Goal: Communication & Community: Answer question/provide support

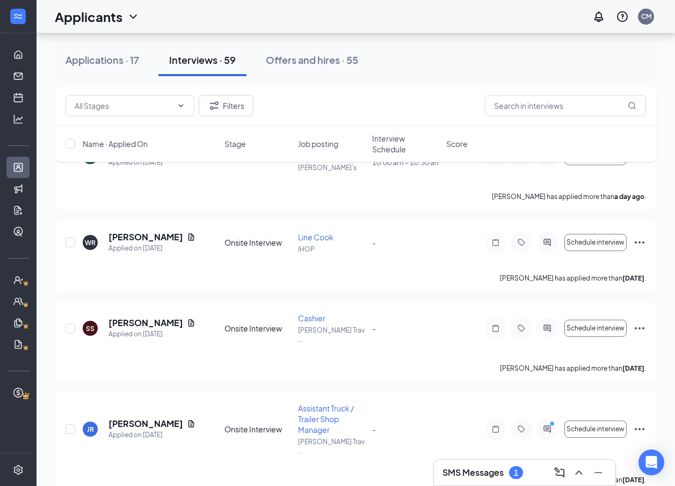
scroll to position [805, 0]
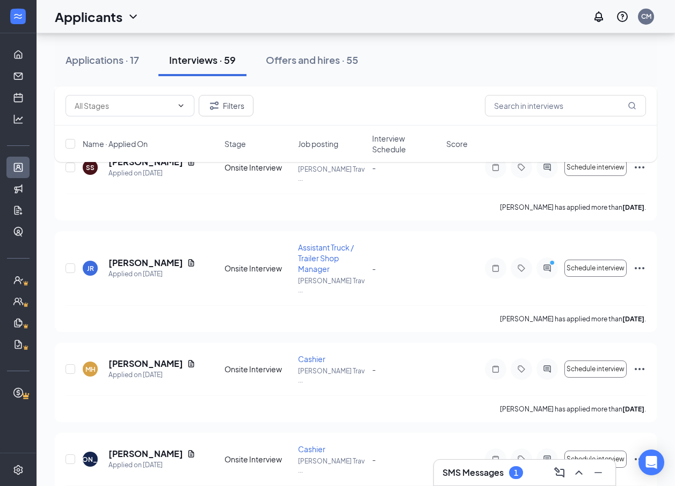
drag, startPoint x: 463, startPoint y: 484, endPoint x: 465, endPoint y: 478, distance: 6.5
click at [464, 482] on div "SMS Messages 1" at bounding box center [524, 473] width 181 height 26
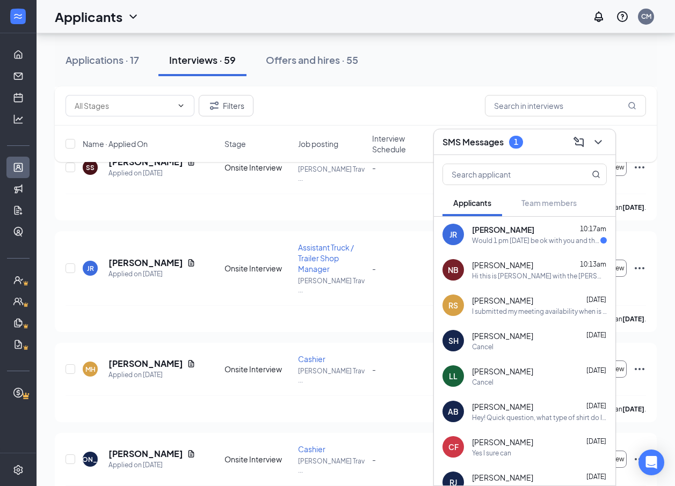
click at [496, 236] on div "Would 1 pm [DATE] be ok with you and that shift would be great for me" at bounding box center [536, 240] width 128 height 9
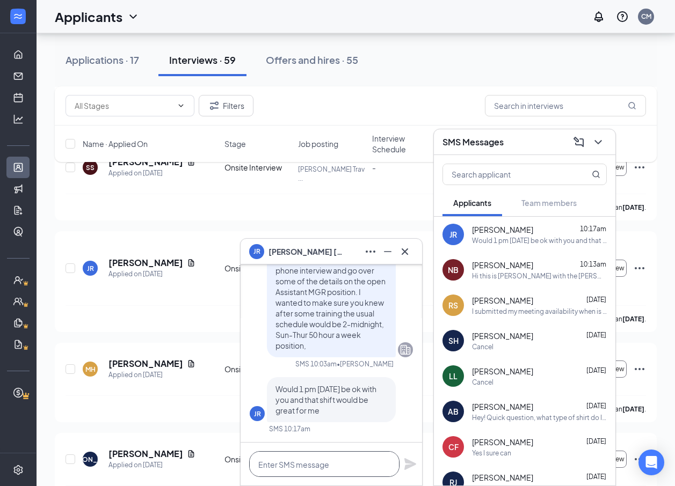
click at [303, 466] on textarea at bounding box center [324, 464] width 150 height 26
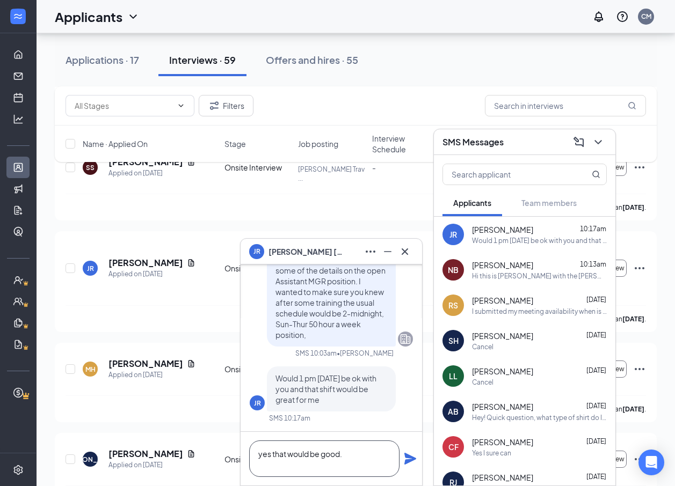
type textarea "yes that would be good."
click at [412, 460] on icon "Plane" at bounding box center [410, 459] width 12 height 12
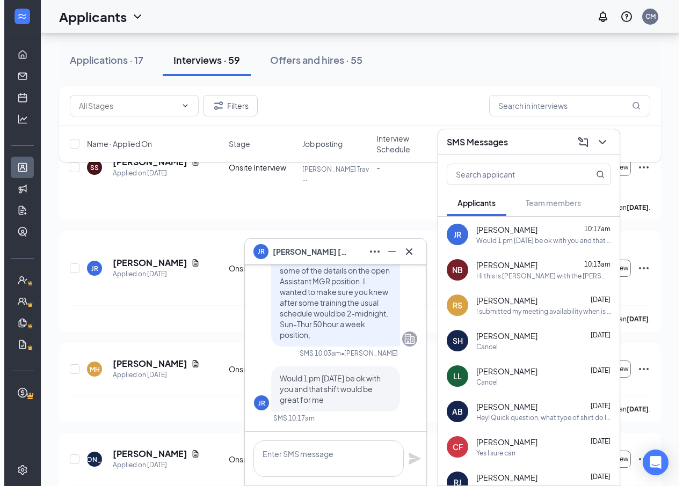
scroll to position [0, 0]
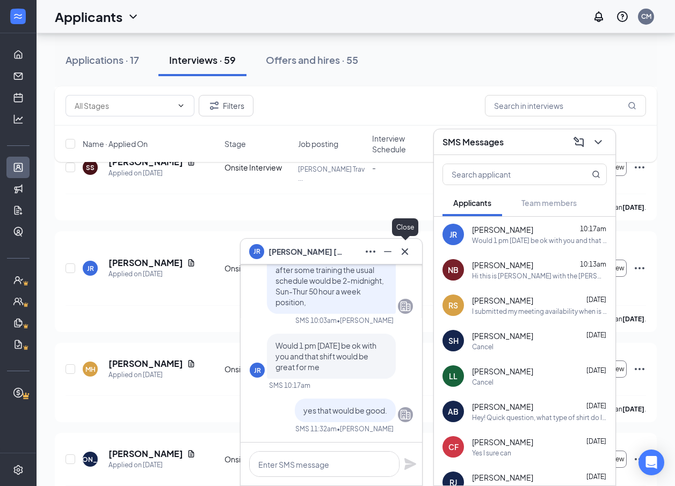
click at [405, 254] on icon "Cross" at bounding box center [404, 251] width 13 height 13
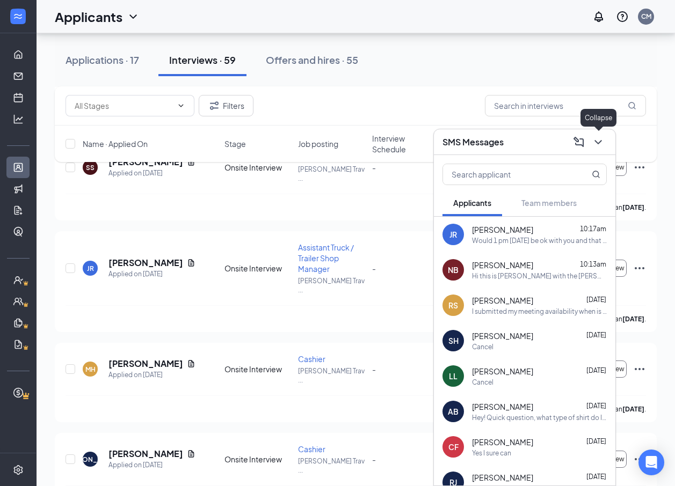
click at [598, 140] on icon "ChevronDown" at bounding box center [597, 142] width 13 height 13
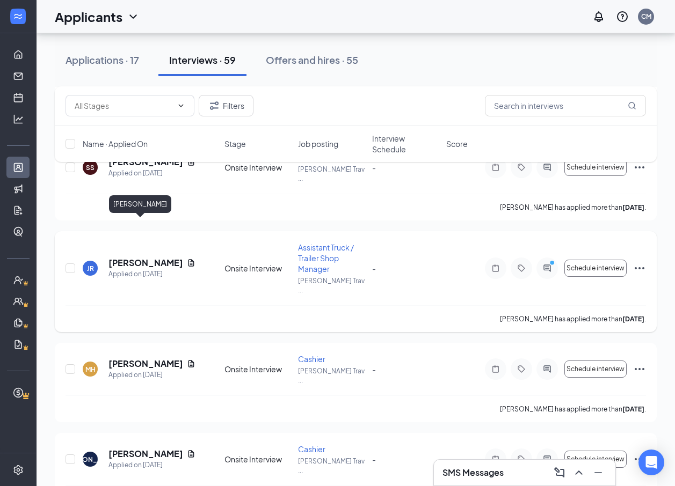
click at [125, 257] on h5 "[PERSON_NAME]" at bounding box center [145, 263] width 74 height 12
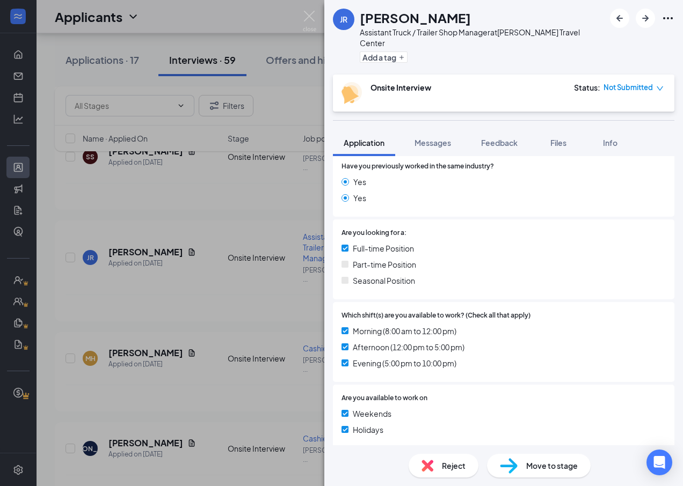
scroll to position [322, 0]
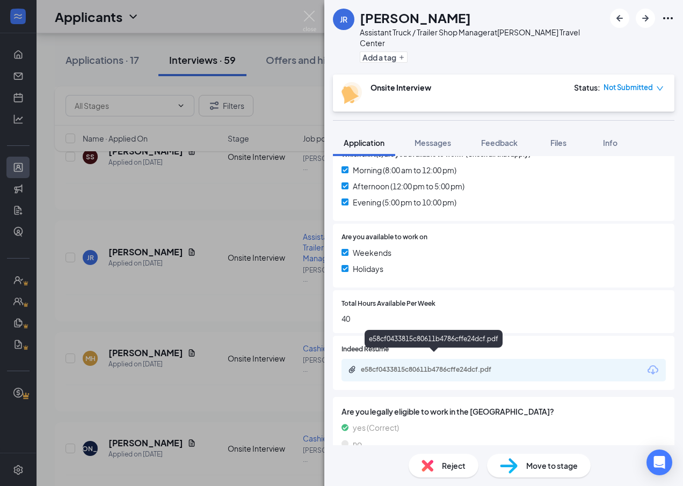
click at [429, 365] on div "e58cf0433815c80611b4786cffe24dcf.pdf" at bounding box center [436, 369] width 150 height 9
